Goal: Ask a question

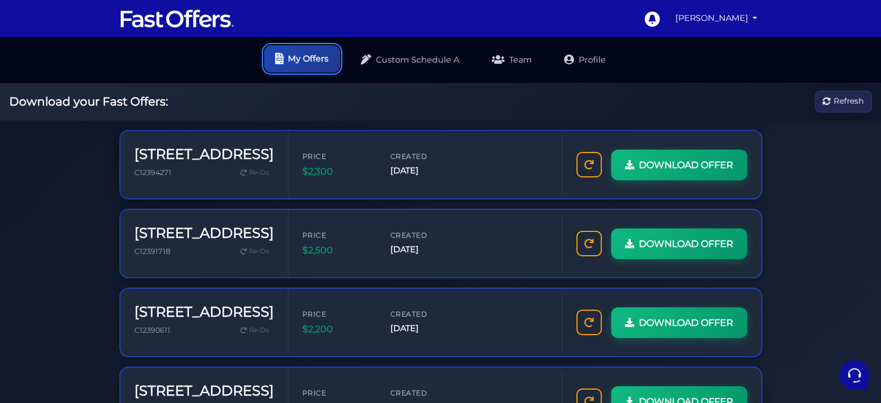
click at [287, 61] on link "My Offers" at bounding box center [302, 58] width 76 height 27
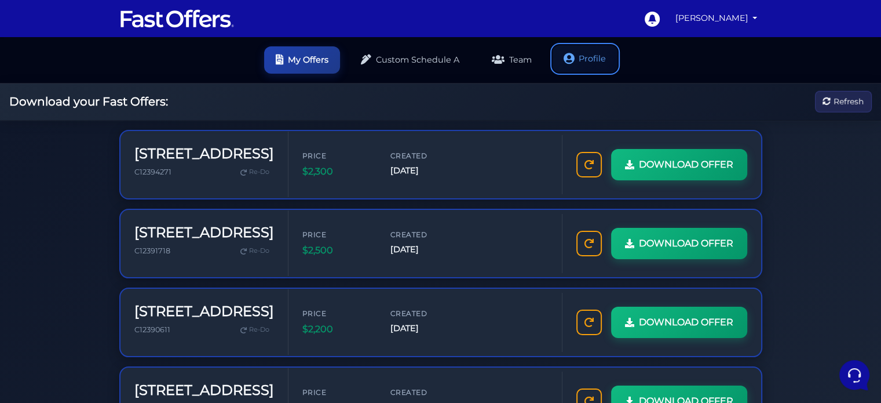
click at [606, 60] on link "Profile" at bounding box center [585, 58] width 65 height 27
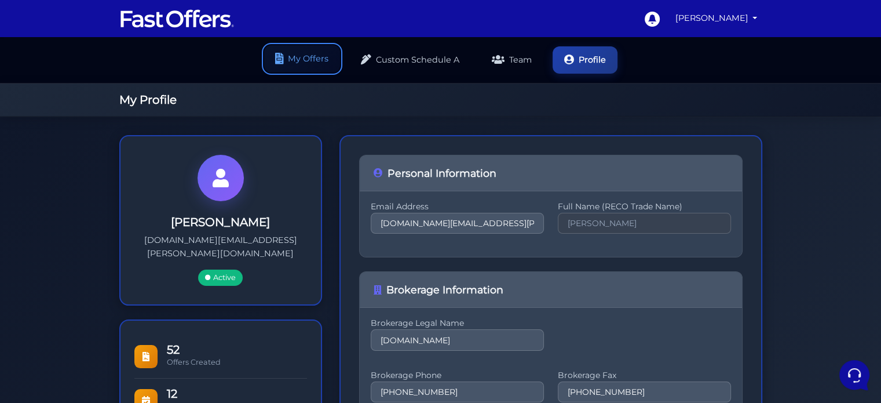
click at [303, 49] on link "My Offers" at bounding box center [302, 58] width 76 height 27
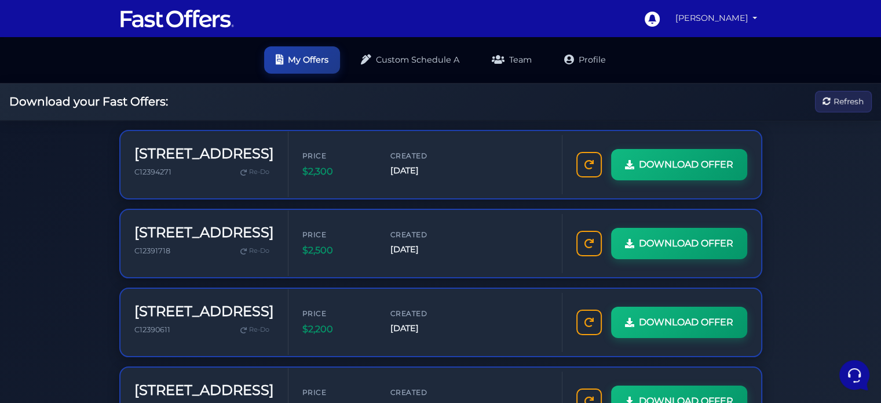
click at [732, 20] on link "[PERSON_NAME]" at bounding box center [717, 18] width 92 height 23
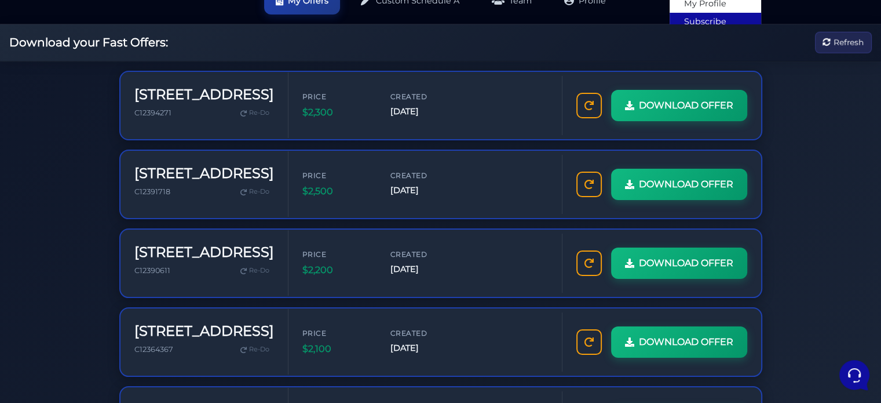
scroll to position [60, 0]
click at [720, 20] on link "Subscribe" at bounding box center [716, 21] width 92 height 18
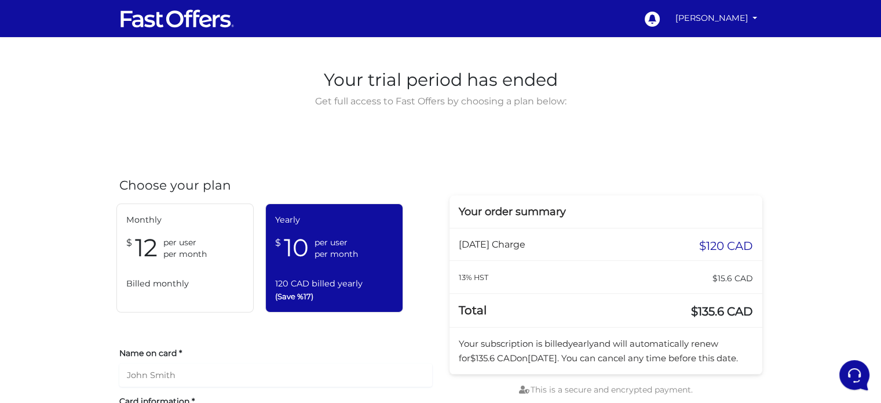
scroll to position [9, 0]
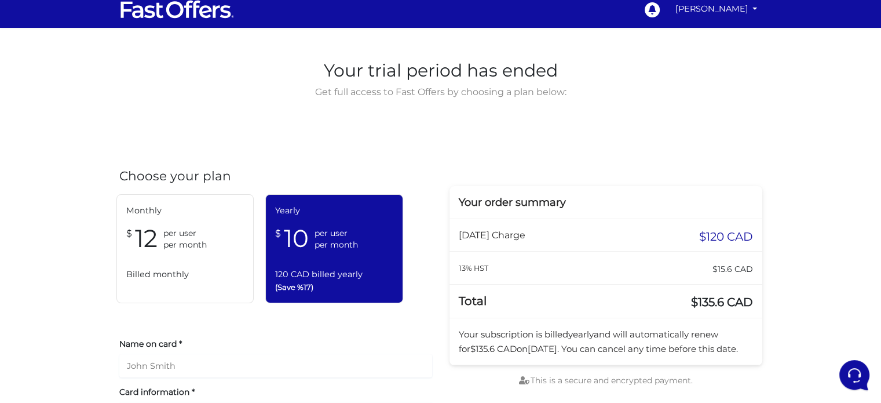
click at [199, 236] on span "per user" at bounding box center [184, 233] width 43 height 12
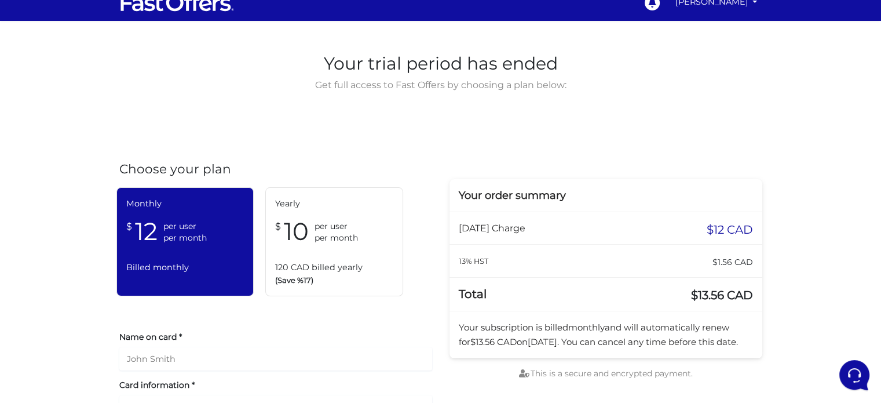
scroll to position [0, 0]
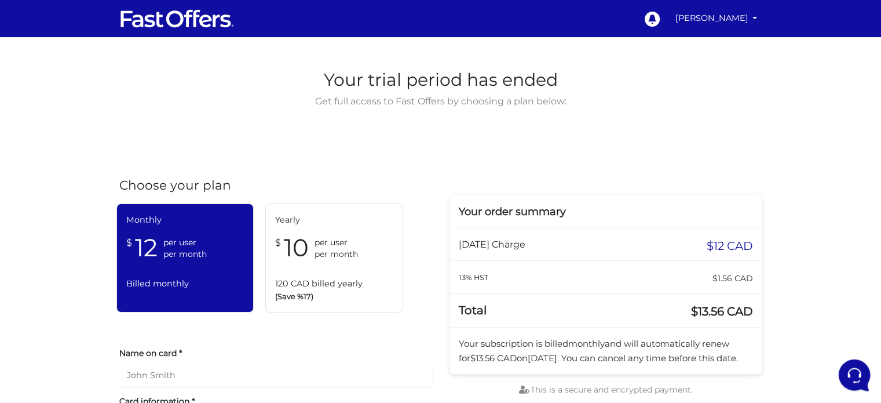
click at [854, 365] on icon at bounding box center [854, 374] width 30 height 30
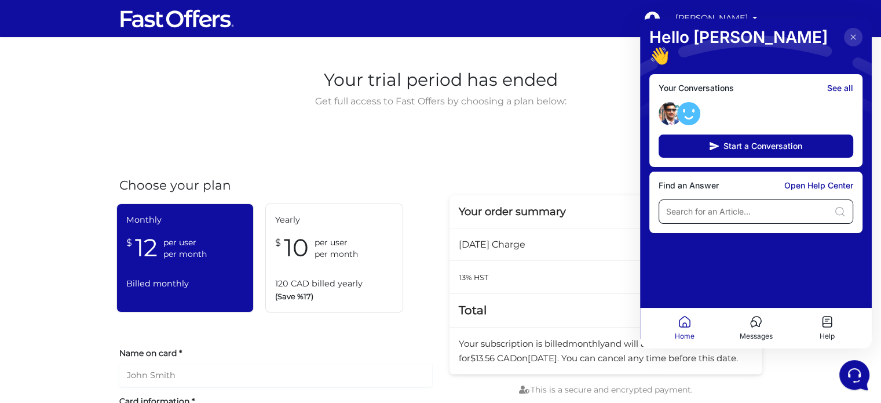
click at [743, 206] on input at bounding box center [747, 212] width 163 height 12
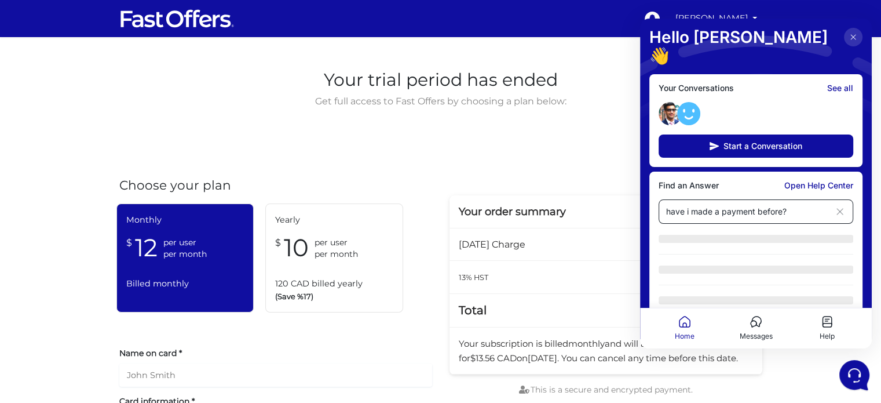
type input "have i made a payment before?"
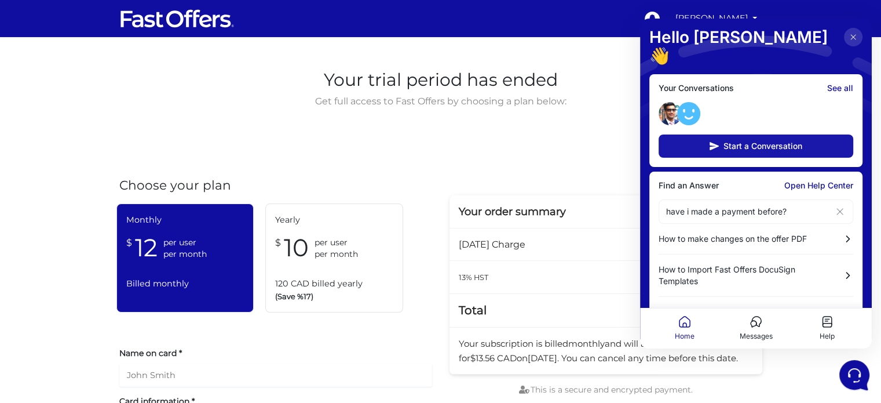
click at [808, 134] on button "Start a Conversation" at bounding box center [756, 145] width 195 height 23
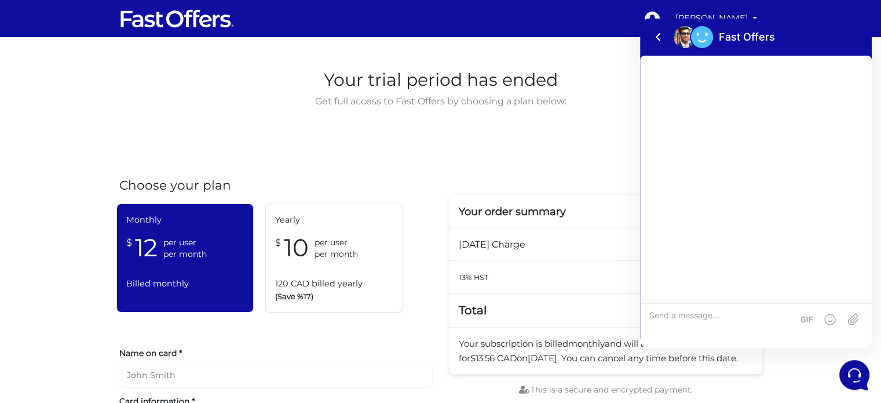
click at [728, 315] on textarea at bounding box center [722, 325] width 144 height 31
type textarea "Hey I am not sure If I paid for this service"
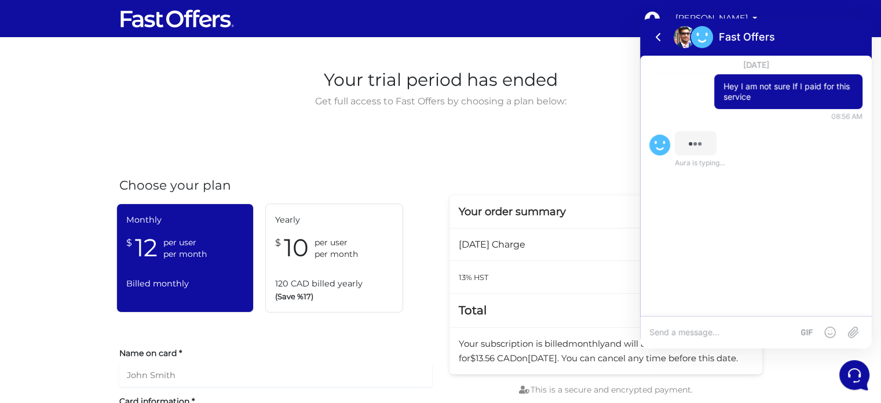
click at [708, 336] on textarea at bounding box center [722, 332] width 144 height 10
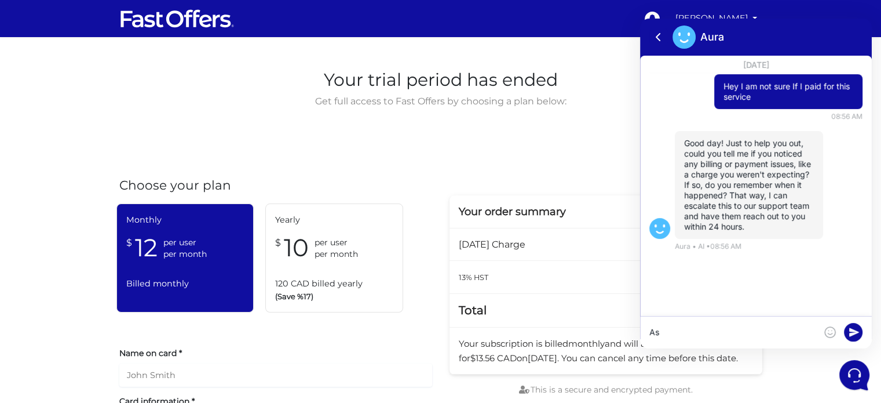
type textarea "A"
type textarea "No"
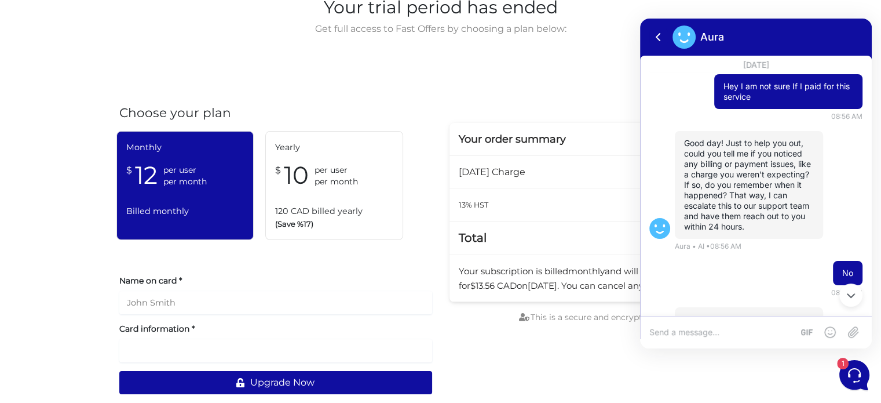
scroll to position [79, 0]
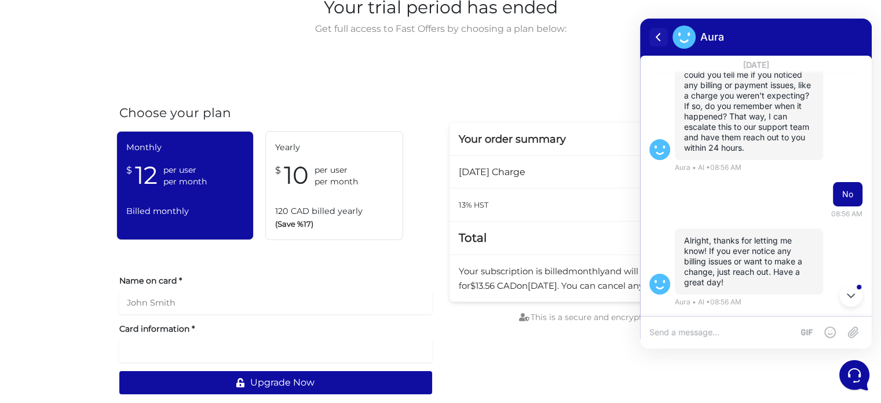
click at [659, 39] on icon at bounding box center [659, 37] width 14 height 14
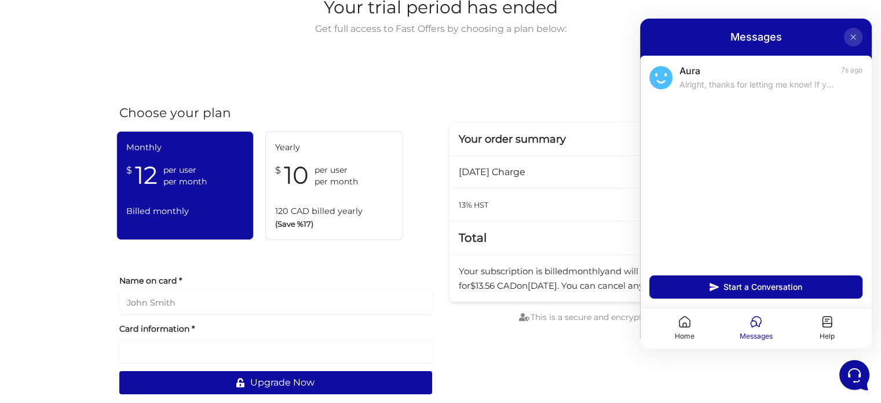
click at [856, 36] on icon at bounding box center [853, 36] width 9 height 9
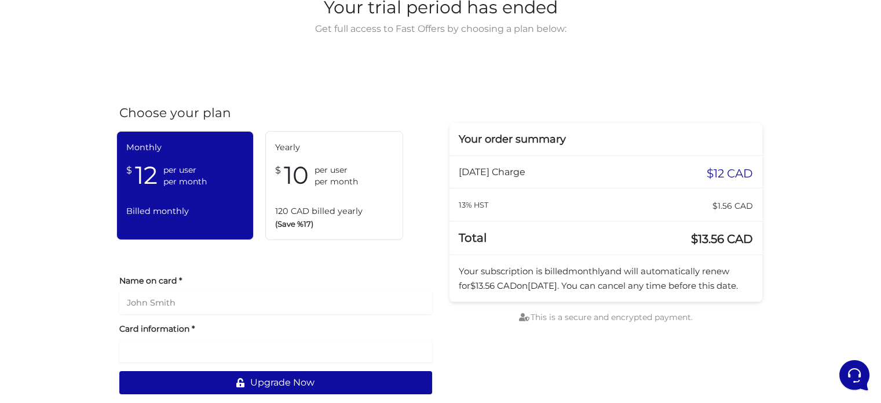
click at [306, 173] on span "10" at bounding box center [296, 175] width 25 height 31
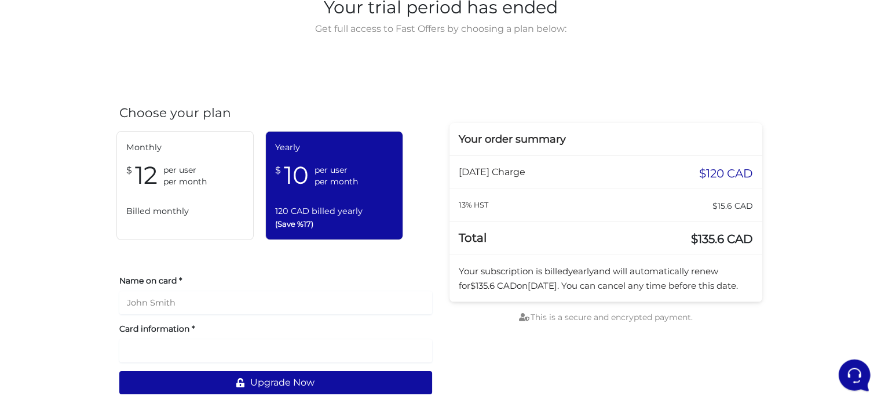
click at [857, 370] on icon at bounding box center [854, 374] width 30 height 30
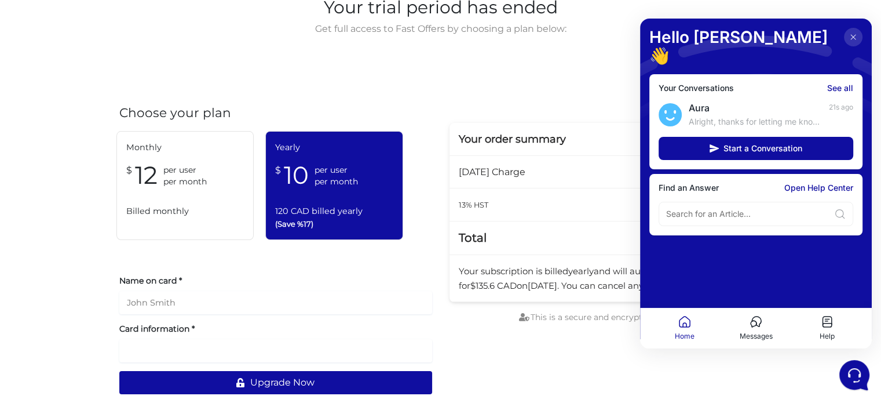
click at [833, 329] on button "Help" at bounding box center [827, 328] width 71 height 27
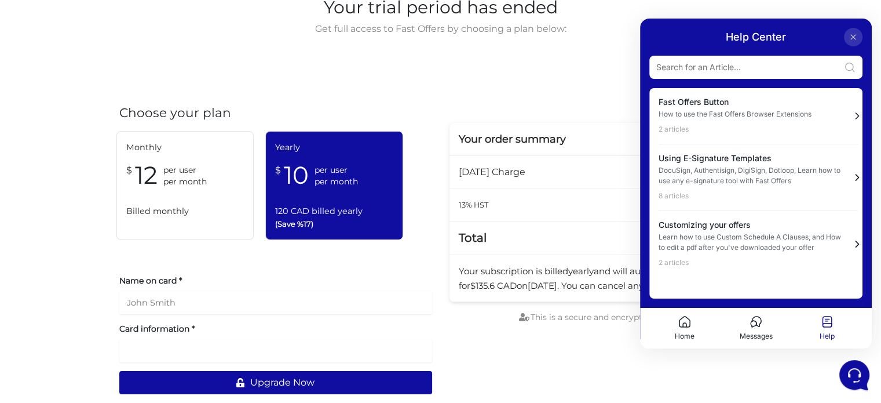
click at [760, 322] on icon at bounding box center [756, 322] width 14 height 14
